Goal: Information Seeking & Learning: Check status

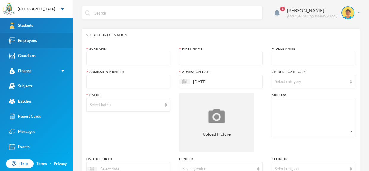
click at [42, 45] on link "Employees" at bounding box center [36, 40] width 73 height 15
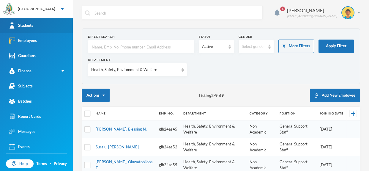
click at [54, 22] on link "Students" at bounding box center [36, 25] width 73 height 15
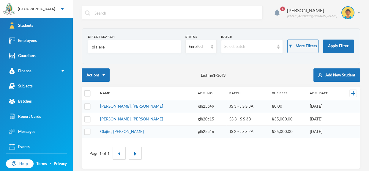
click at [117, 42] on input "olalere" at bounding box center [134, 46] width 86 height 13
type input "o"
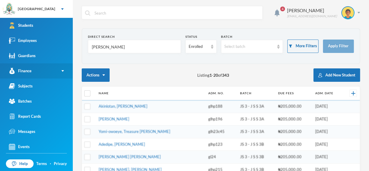
type input "[PERSON_NAME]"
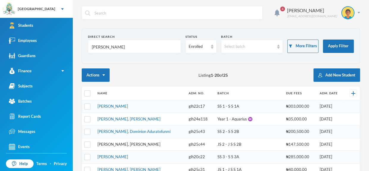
click at [135, 143] on link "[PERSON_NAME], [PERSON_NAME]" at bounding box center [128, 144] width 63 height 5
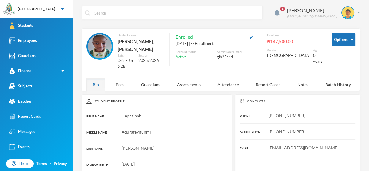
click at [123, 87] on div "Fees" at bounding box center [120, 84] width 21 height 13
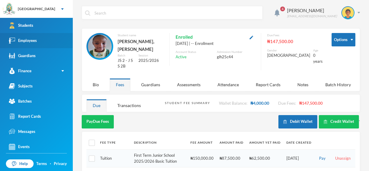
click at [40, 45] on link "Employees" at bounding box center [36, 40] width 73 height 15
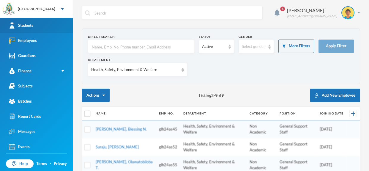
click at [56, 27] on link "Students" at bounding box center [36, 25] width 73 height 15
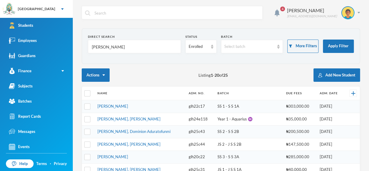
click at [116, 48] on input "[PERSON_NAME]" at bounding box center [134, 46] width 86 height 13
type input "E"
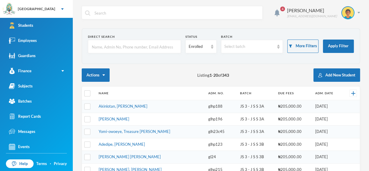
click at [147, 46] on input "text" at bounding box center [134, 46] width 86 height 13
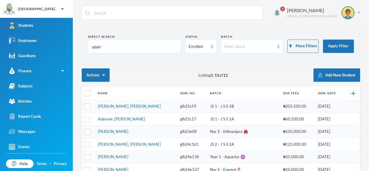
click at [131, 48] on input "adelr" at bounding box center [134, 46] width 86 height 13
type input "a"
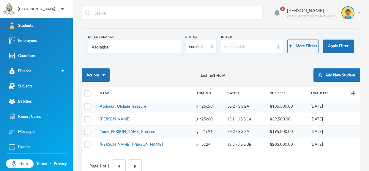
type input "Atolagbe"
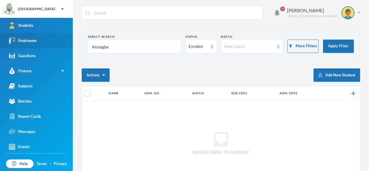
click at [48, 41] on link "Employees" at bounding box center [36, 40] width 73 height 15
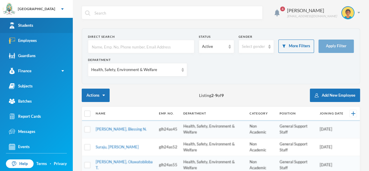
click at [49, 26] on link "Students" at bounding box center [36, 25] width 73 height 15
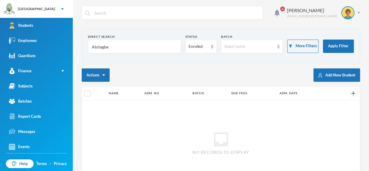
click at [129, 56] on form "Direct Search Atolagbe Status Enrolled Batch Select batch More Filters Apply Fi…" at bounding box center [221, 45] width 266 height 23
click at [123, 51] on input "Atolagbe" at bounding box center [134, 46] width 86 height 13
click at [115, 51] on input "Atolagbe" at bounding box center [134, 46] width 86 height 13
type input "Atolagb"
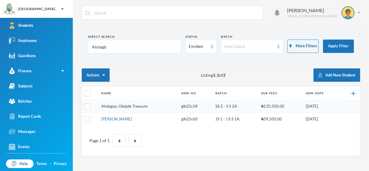
click at [135, 105] on link "Atologun, Ololade Treasure" at bounding box center [124, 106] width 46 height 5
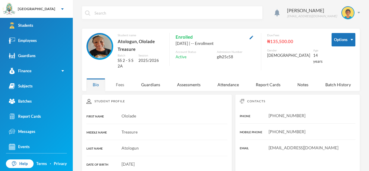
click at [122, 78] on div "Fees" at bounding box center [120, 84] width 21 height 13
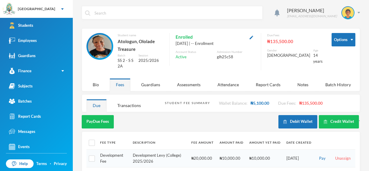
click at [185, 6] on input "text" at bounding box center [177, 12] width 166 height 13
click at [172, 6] on input "text" at bounding box center [177, 12] width 166 height 13
click at [127, 15] on input "text" at bounding box center [177, 12] width 166 height 13
click at [54, 38] on link "Employees" at bounding box center [36, 40] width 73 height 15
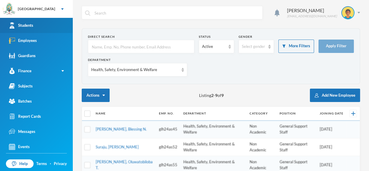
click at [48, 22] on link "Students" at bounding box center [36, 25] width 73 height 15
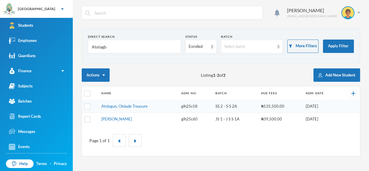
click at [127, 50] on input "Atolagb" at bounding box center [134, 46] width 86 height 13
type input "A"
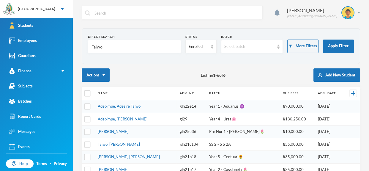
type input "Taiwo"
click at [129, 142] on link "Taiwo, [PERSON_NAME]" at bounding box center [119, 144] width 42 height 5
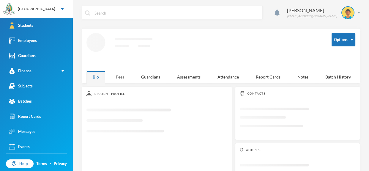
click at [124, 74] on div "Fees" at bounding box center [120, 76] width 21 height 13
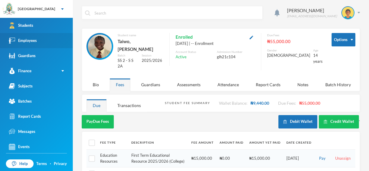
click at [27, 40] on div "Employees" at bounding box center [23, 40] width 28 height 6
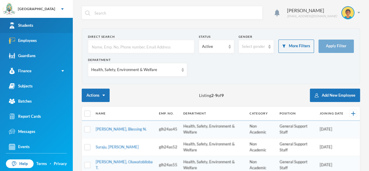
click at [42, 21] on link "Students" at bounding box center [36, 25] width 73 height 15
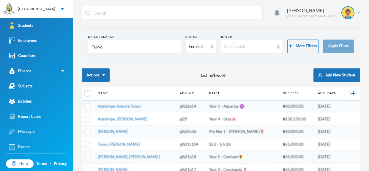
click at [129, 50] on input "Taiwo" at bounding box center [134, 46] width 86 height 13
type input "T"
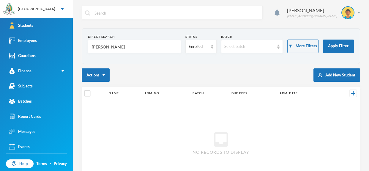
type input "[PERSON_NAME]"
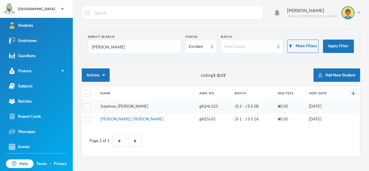
click at [137, 107] on link "Sulaimon, [PERSON_NAME]" at bounding box center [124, 106] width 48 height 5
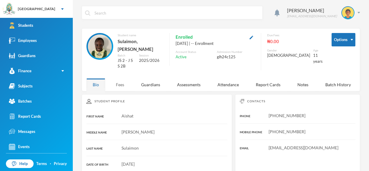
click at [122, 79] on div "Fees" at bounding box center [120, 84] width 21 height 13
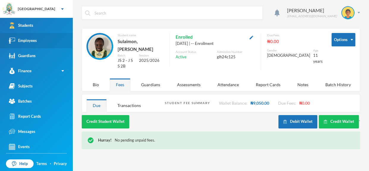
click at [60, 40] on link "Employees" at bounding box center [36, 40] width 73 height 15
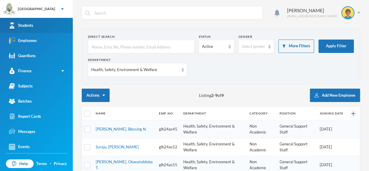
click at [54, 23] on link "Students" at bounding box center [36, 25] width 73 height 15
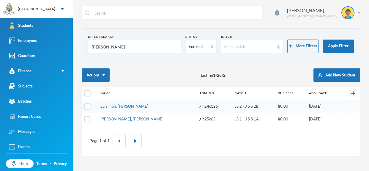
click at [116, 45] on input "[PERSON_NAME]" at bounding box center [134, 46] width 86 height 13
type input "S"
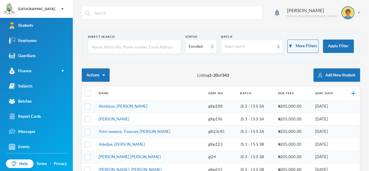
click at [127, 46] on input "text" at bounding box center [134, 46] width 86 height 13
click at [45, 36] on link "Employees" at bounding box center [36, 40] width 73 height 15
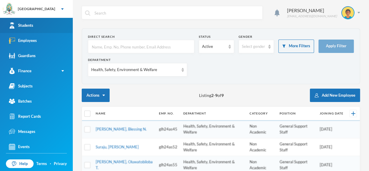
click at [47, 25] on link "Students" at bounding box center [36, 25] width 73 height 15
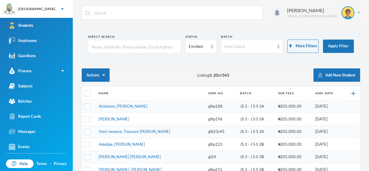
click at [166, 47] on input "text" at bounding box center [134, 46] width 86 height 13
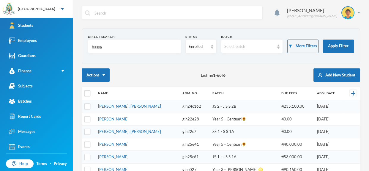
type input "[PERSON_NAME]"
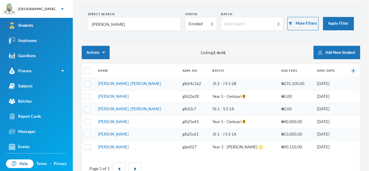
scroll to position [30, 0]
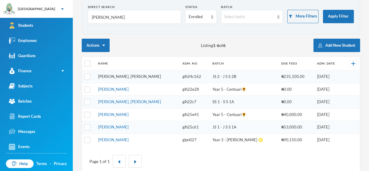
click at [149, 75] on link "[PERSON_NAME], [PERSON_NAME]" at bounding box center [129, 76] width 63 height 5
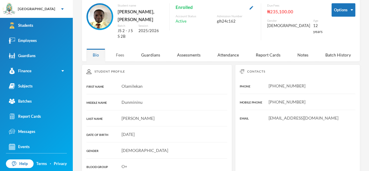
click at [120, 51] on div "Fees" at bounding box center [120, 54] width 21 height 13
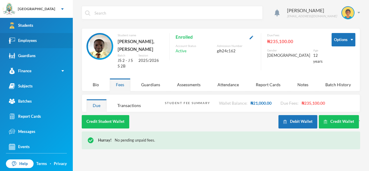
click at [45, 41] on link "Employees" at bounding box center [36, 40] width 73 height 15
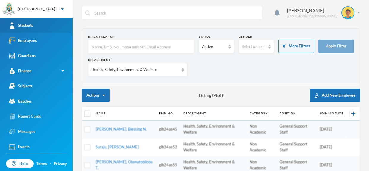
click at [52, 26] on link "Students" at bounding box center [36, 25] width 73 height 15
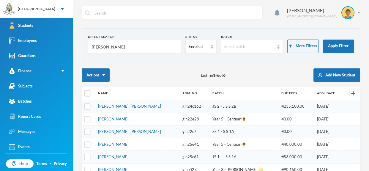
click at [125, 51] on input "[PERSON_NAME]" at bounding box center [134, 46] width 86 height 13
click at [125, 50] on input "[PERSON_NAME]" at bounding box center [134, 46] width 86 height 13
click at [121, 50] on input "[PERSON_NAME]" at bounding box center [134, 46] width 86 height 13
click at [101, 46] on input "[PERSON_NAME]" at bounding box center [134, 46] width 86 height 13
click at [112, 46] on input "[PERSON_NAME]" at bounding box center [134, 46] width 86 height 13
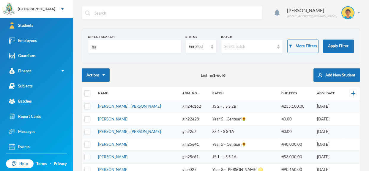
type input "h"
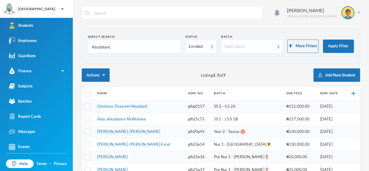
type input "Abubdance"
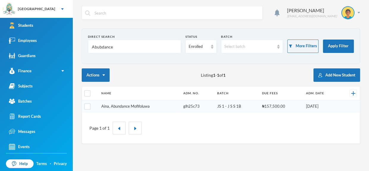
click at [128, 104] on link "Aina, Abundance Mofifoluwa" at bounding box center [125, 106] width 48 height 5
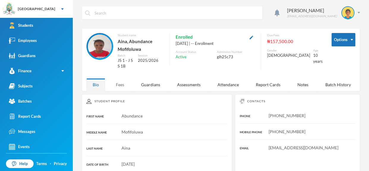
click at [121, 80] on div "Fees" at bounding box center [120, 84] width 21 height 13
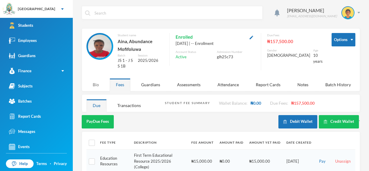
click at [100, 79] on div "Bio" at bounding box center [95, 84] width 19 height 13
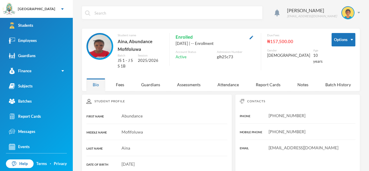
click at [196, 62] on div "Enrolled [DATE] | -- Enrollment Account Status Active Admission Number glh25c73" at bounding box center [212, 49] width 86 height 33
click at [61, 37] on link "Employees" at bounding box center [36, 40] width 73 height 15
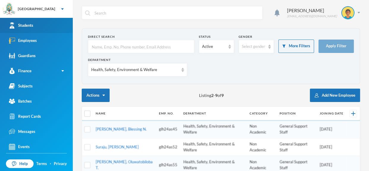
click at [56, 22] on link "Students" at bounding box center [36, 25] width 73 height 15
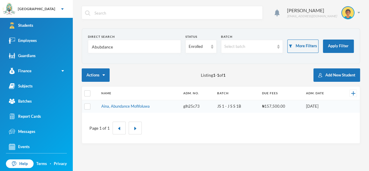
click at [121, 47] on input "Abubdance" at bounding box center [134, 46] width 86 height 13
type input "A"
type input "olowookere"
click at [131, 107] on link "Olowookere, Goodness Ireola" at bounding box center [126, 106] width 50 height 5
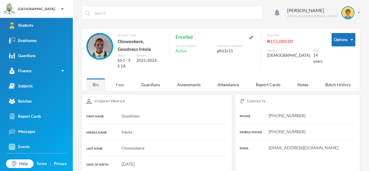
click at [121, 81] on div "Fees" at bounding box center [120, 84] width 21 height 13
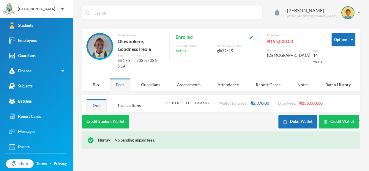
click at [166, 10] on input "text" at bounding box center [177, 12] width 166 height 13
click at [59, 45] on link "Employees" at bounding box center [36, 40] width 73 height 15
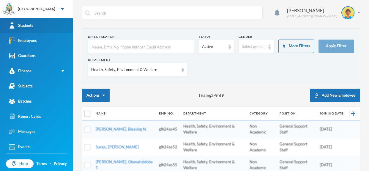
click at [56, 24] on link "Students" at bounding box center [36, 25] width 73 height 15
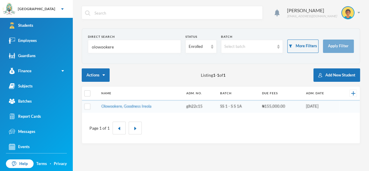
click at [128, 46] on input "olowookere" at bounding box center [134, 46] width 86 height 13
type input "o"
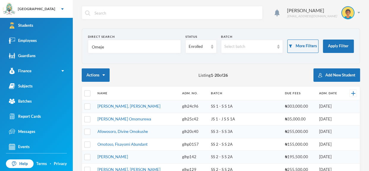
click at [136, 39] on div "Direct Search Omeje" at bounding box center [134, 43] width 93 height 19
click at [154, 44] on input "Omeje" at bounding box center [134, 46] width 86 height 13
type input "Omeje"
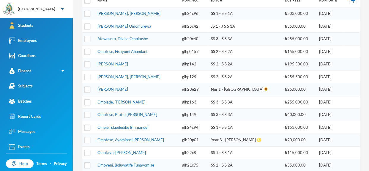
scroll to position [94, 0]
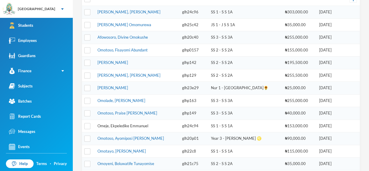
click at [141, 124] on link "Omeje, Ekpeledike Emmanuel" at bounding box center [122, 125] width 51 height 5
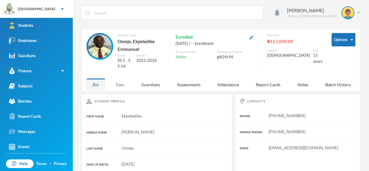
click at [124, 80] on div "Fees" at bounding box center [120, 84] width 21 height 13
